Goal: Information Seeking & Learning: Learn about a topic

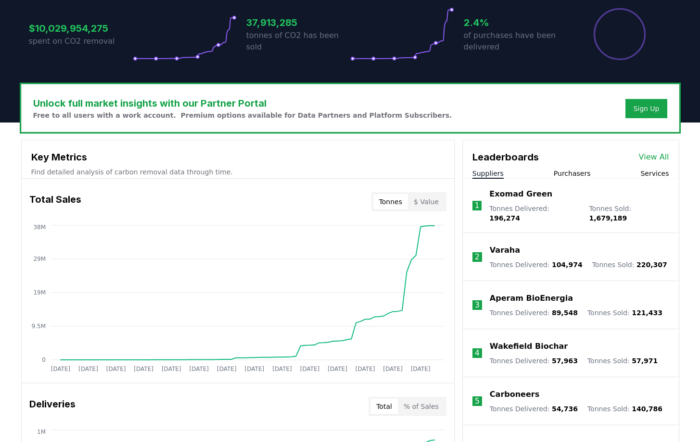
scroll to position [214, 0]
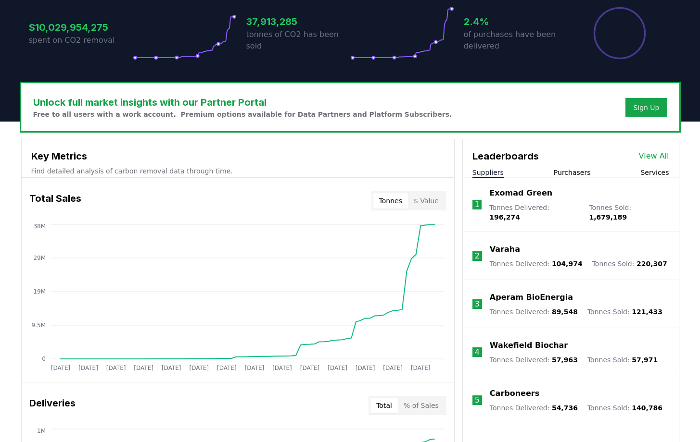
click at [652, 153] on link "View All" at bounding box center [654, 157] width 30 height 12
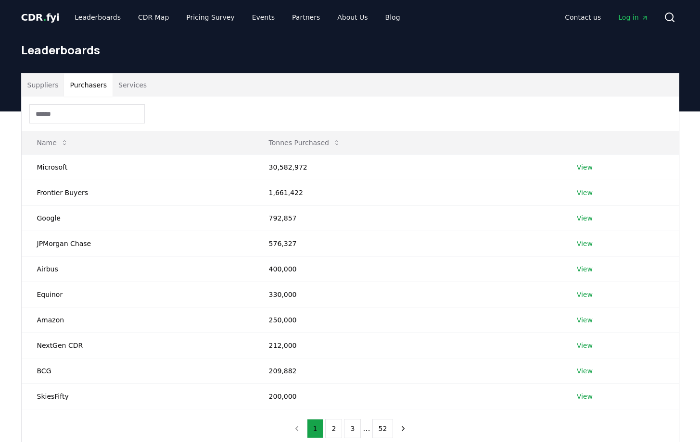
click at [87, 84] on button "Purchasers" at bounding box center [88, 85] width 49 height 23
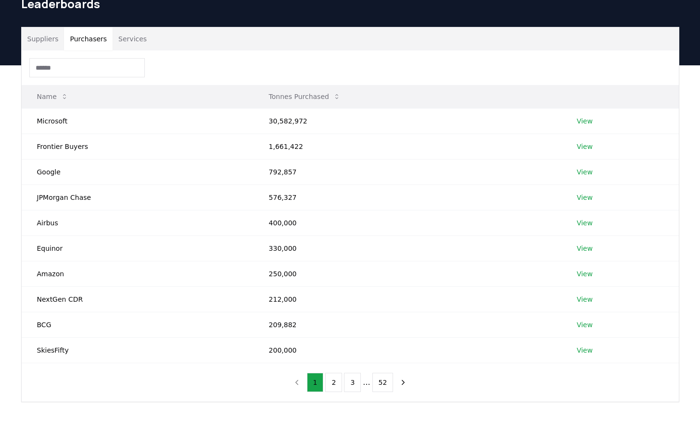
scroll to position [56, 0]
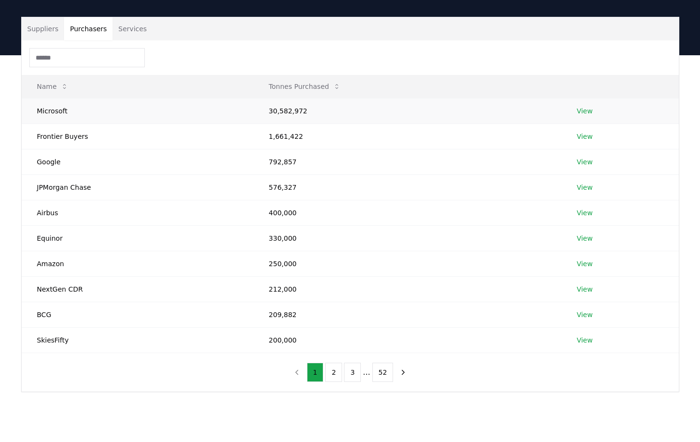
click at [586, 111] on link "View" at bounding box center [585, 111] width 16 height 10
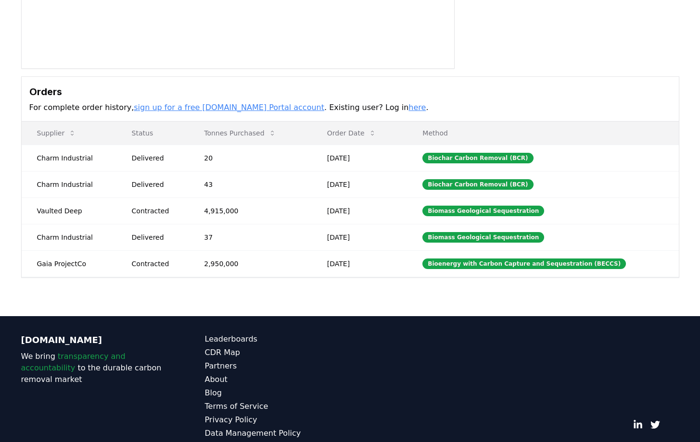
scroll to position [237, 0]
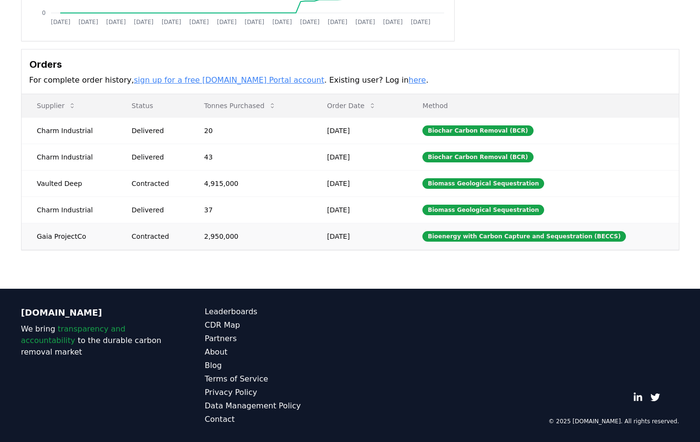
drag, startPoint x: 238, startPoint y: 237, endPoint x: 210, endPoint y: 237, distance: 28.4
drag, startPoint x: 208, startPoint y: 237, endPoint x: 239, endPoint y: 237, distance: 30.8
click at [239, 237] on td "2,950,000" at bounding box center [250, 236] width 123 height 26
click at [241, 237] on td "2,950,000" at bounding box center [250, 236] width 123 height 26
drag, startPoint x: 208, startPoint y: 237, endPoint x: 250, endPoint y: 239, distance: 41.9
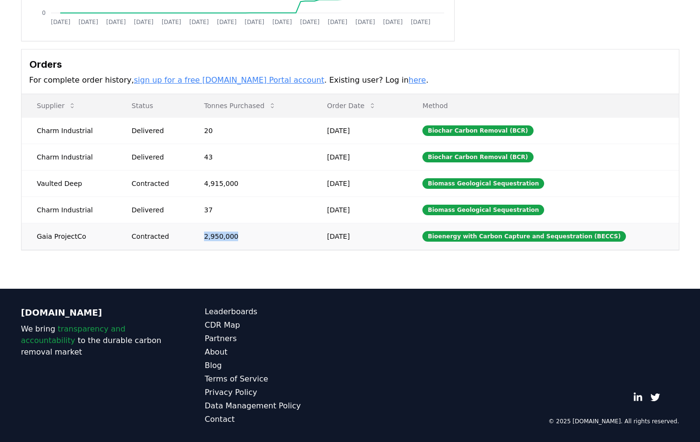
click at [250, 239] on td "2,950,000" at bounding box center [250, 236] width 123 height 26
click at [241, 213] on td "37" at bounding box center [250, 210] width 123 height 26
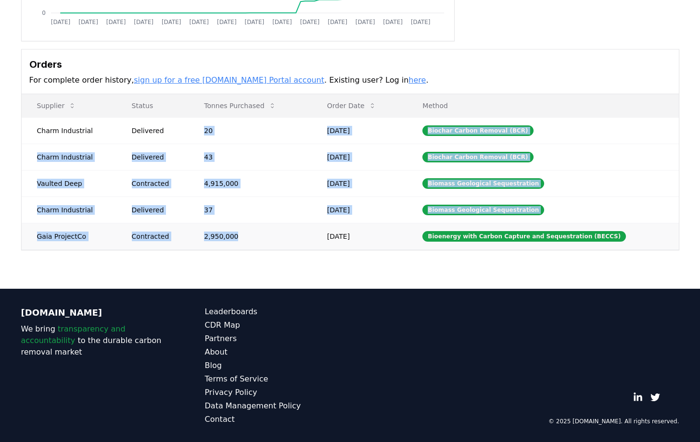
drag, startPoint x: 207, startPoint y: 131, endPoint x: 241, endPoint y: 236, distance: 110.1
click at [241, 236] on tbody "Charm Industrial Delivered 20 Sep 30, 2025 Biochar Carbon Removal (BCR) Charm I…" at bounding box center [350, 183] width 657 height 132
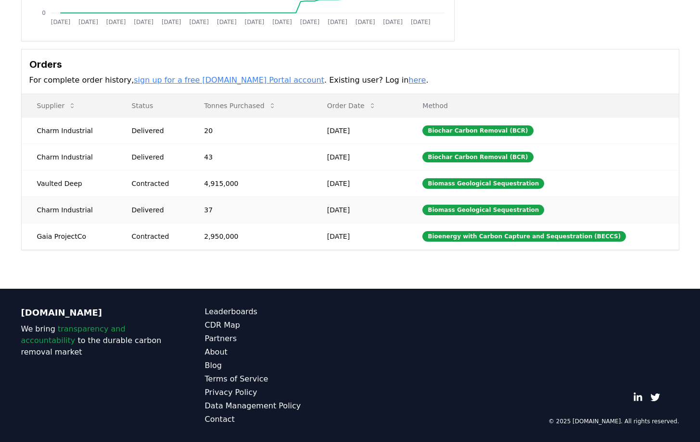
click at [242, 201] on td "37" at bounding box center [250, 210] width 123 height 26
drag, startPoint x: 37, startPoint y: 131, endPoint x: 327, endPoint y: 249, distance: 313.3
click at [327, 249] on tbody "Charm Industrial Delivered 20 Sep 30, 2025 Biochar Carbon Removal (BCR) Charm I…" at bounding box center [350, 183] width 657 height 132
click at [313, 251] on div "Purchaser Metrics Purchases Jan 2019 Jul 2019 Jan 2020 Jul 2020 Jan 2021 Jul 20…" at bounding box center [350, 62] width 700 height 453
click at [526, 349] on div "© 2025 [DOMAIN_NAME]. All rights reserved." at bounding box center [534, 365] width 290 height 119
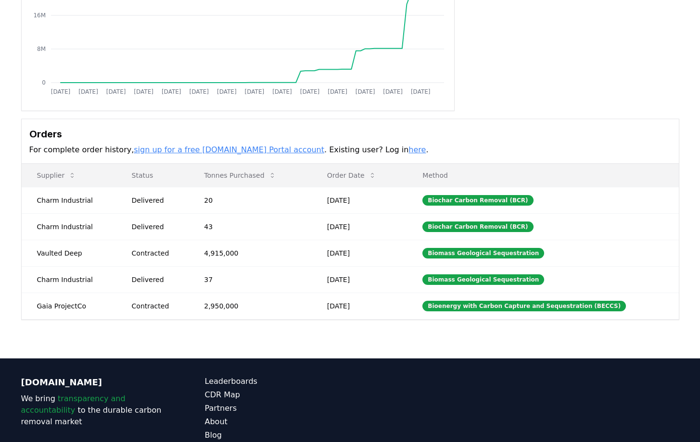
scroll to position [0, 0]
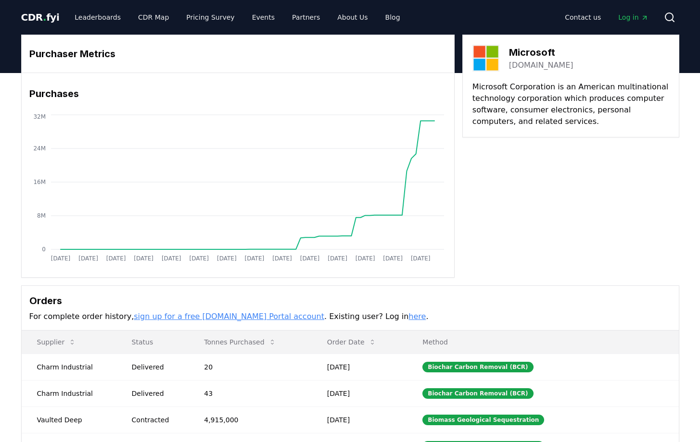
click at [10, 33] on header "CDR . fyi Leaderboards CDR Map Pricing Survey Events Partners About Us Blog Con…" at bounding box center [350, 17] width 700 height 35
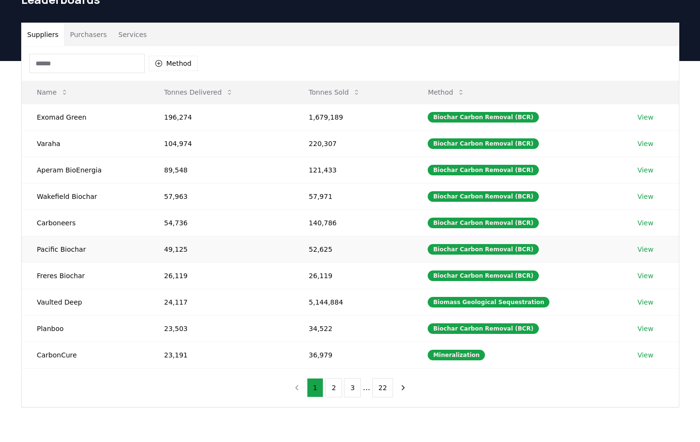
scroll to position [53, 0]
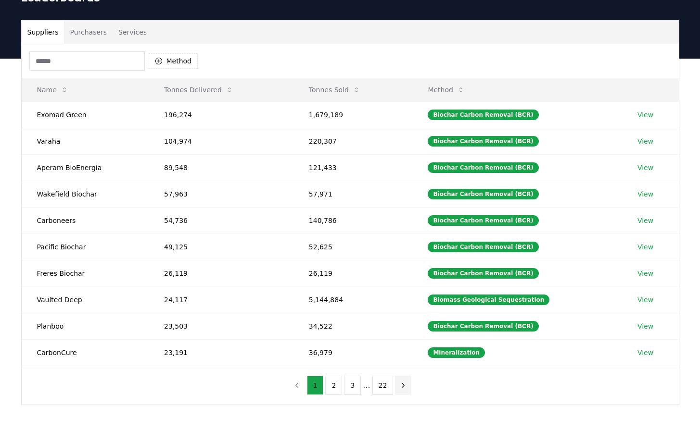
click at [402, 385] on icon "next page" at bounding box center [403, 385] width 2 height 4
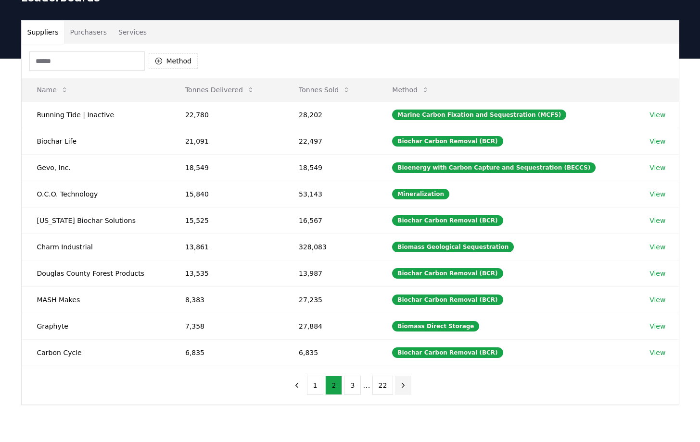
click at [401, 382] on icon "next page" at bounding box center [403, 385] width 9 height 9
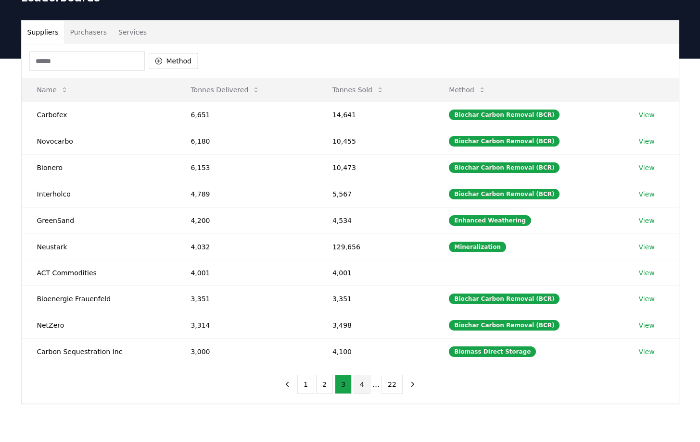
click at [366, 381] on button "4" at bounding box center [361, 384] width 17 height 19
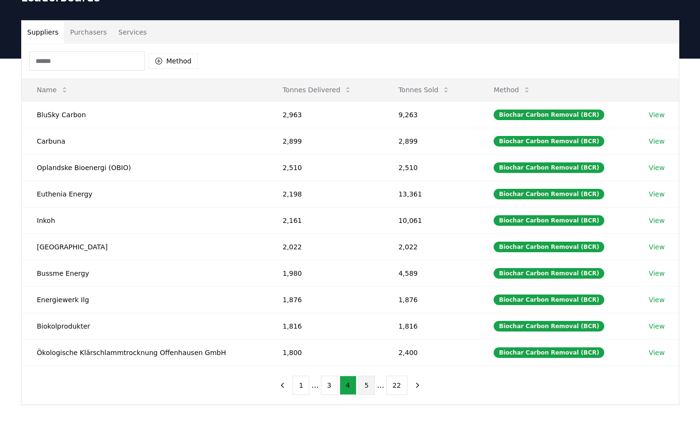
click at [372, 383] on button "5" at bounding box center [366, 385] width 17 height 19
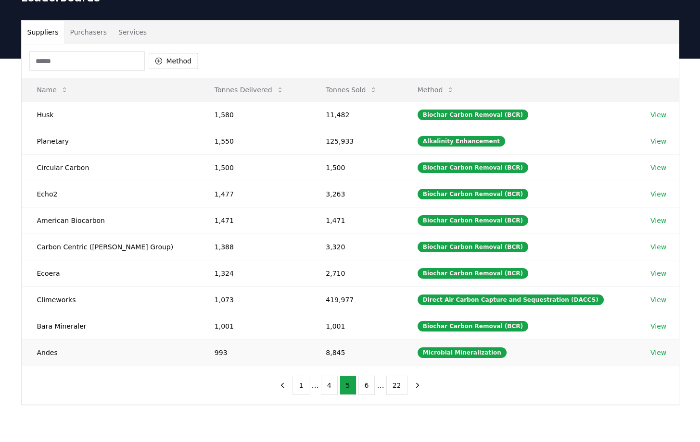
click at [650, 349] on link "View" at bounding box center [658, 353] width 16 height 10
click at [654, 355] on link "View" at bounding box center [658, 353] width 16 height 10
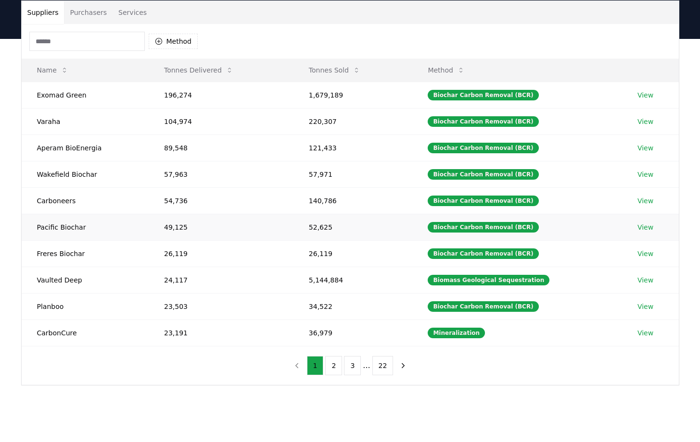
scroll to position [74, 0]
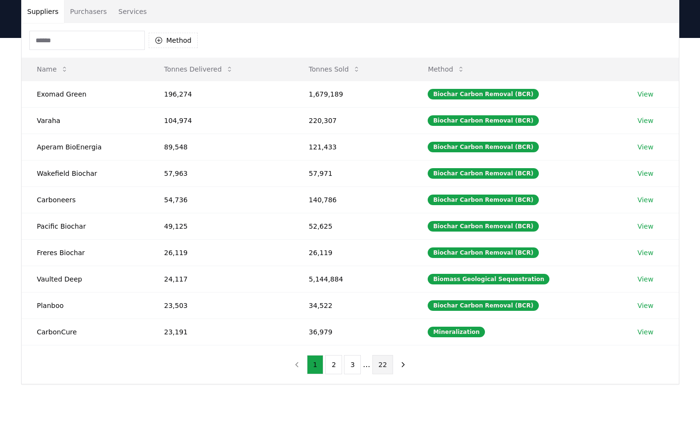
click at [387, 360] on button "22" at bounding box center [382, 364] width 21 height 19
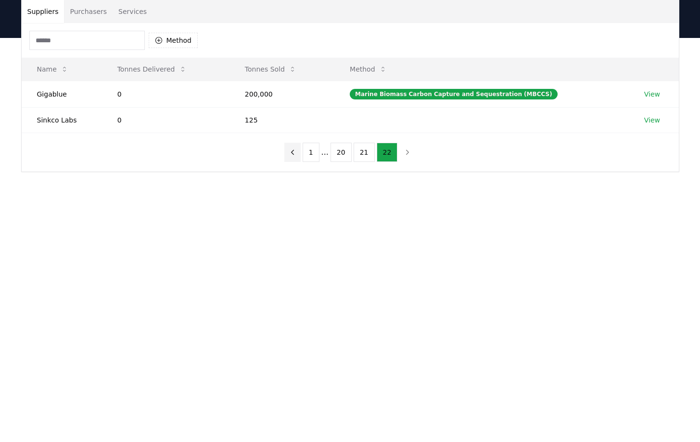
click at [294, 150] on icon "previous page" at bounding box center [292, 152] width 9 height 9
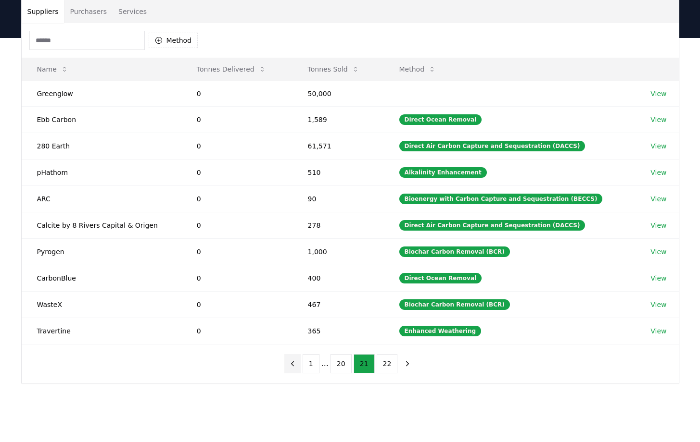
click at [297, 361] on icon "previous page" at bounding box center [292, 364] width 9 height 9
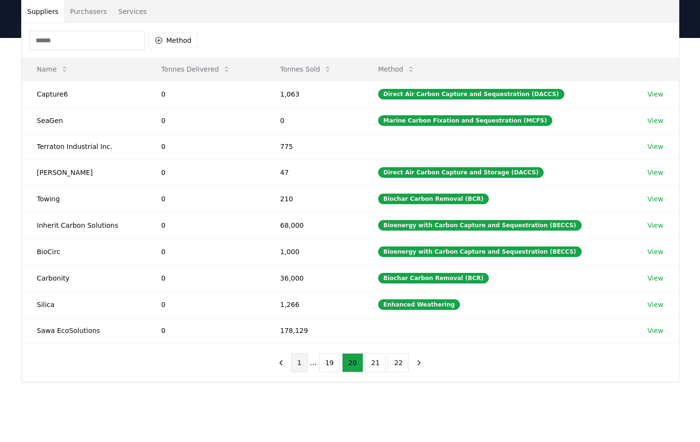
click at [302, 357] on button "1" at bounding box center [299, 362] width 17 height 19
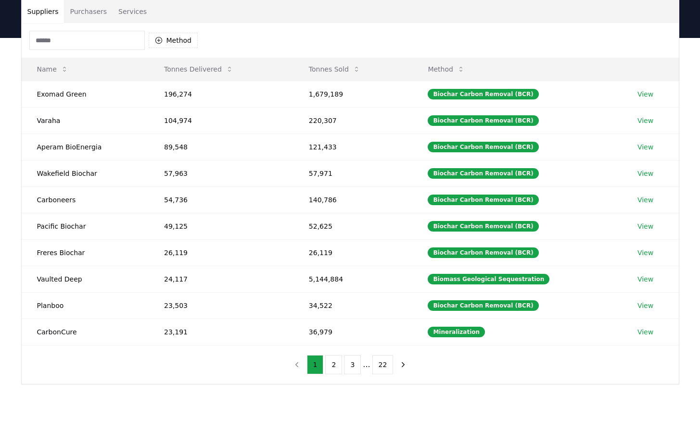
click at [134, 44] on input at bounding box center [86, 40] width 115 height 19
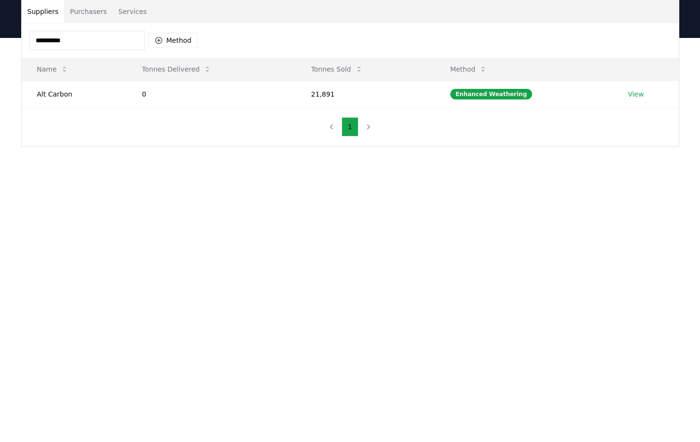
type input "**********"
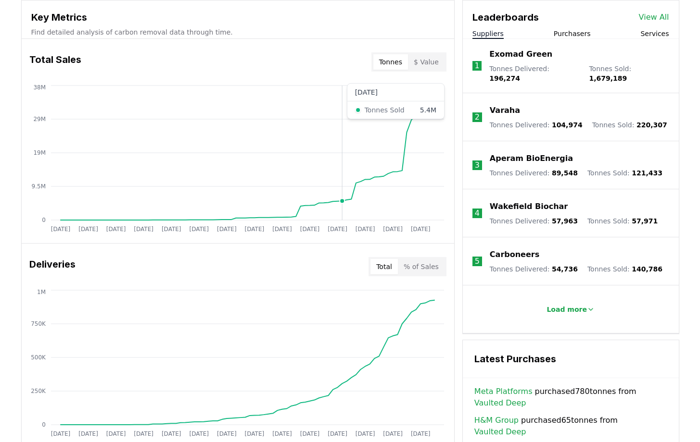
scroll to position [340, 0]
